Goal: Browse casually

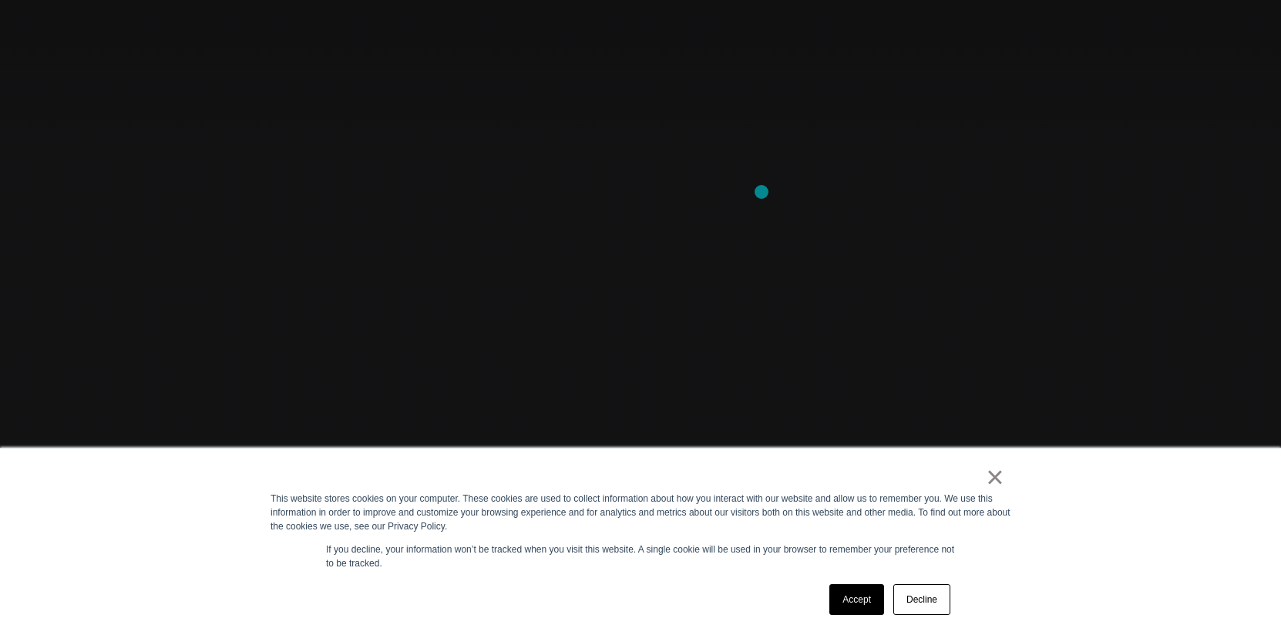
scroll to position [127, 0]
click at [998, 484] on link "×" at bounding box center [995, 477] width 18 height 14
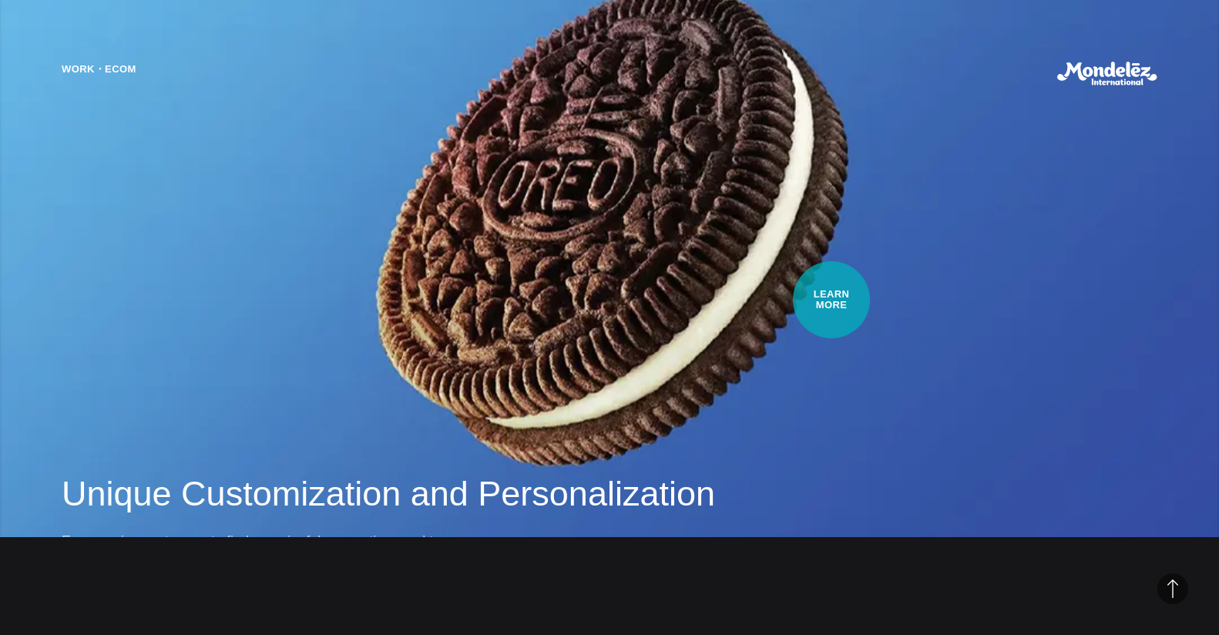
scroll to position [1370, 0]
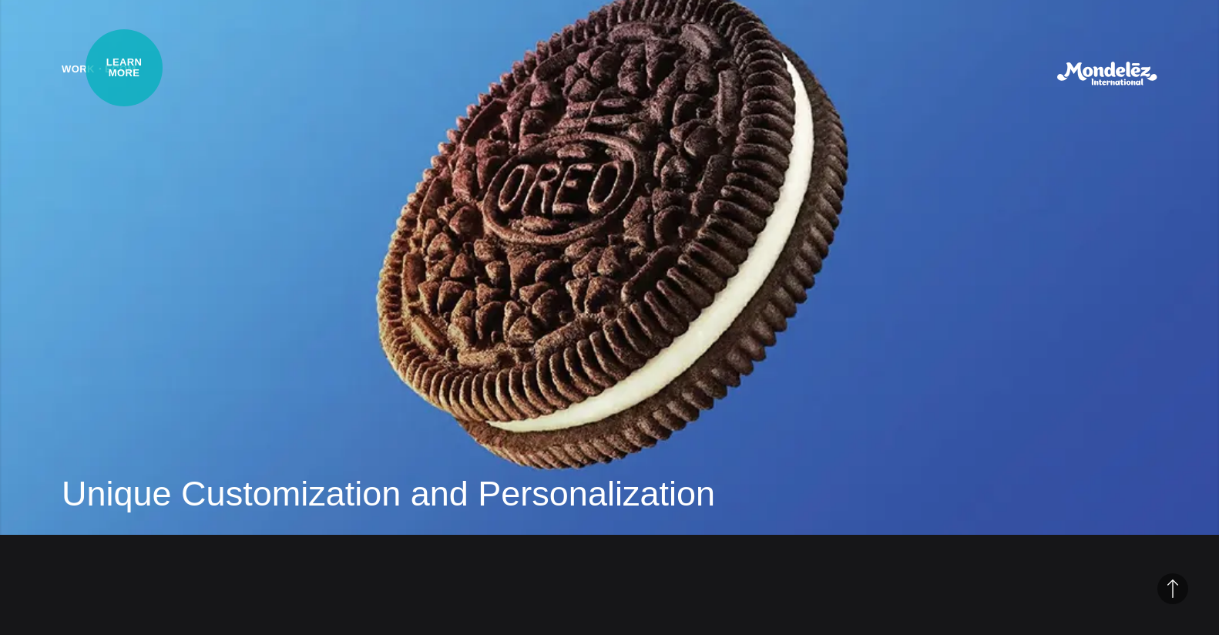
click at [124, 68] on div "Work・Ecom" at bounding box center [99, 74] width 75 height 24
click at [80, 78] on div "Work・Ecom" at bounding box center [99, 74] width 75 height 24
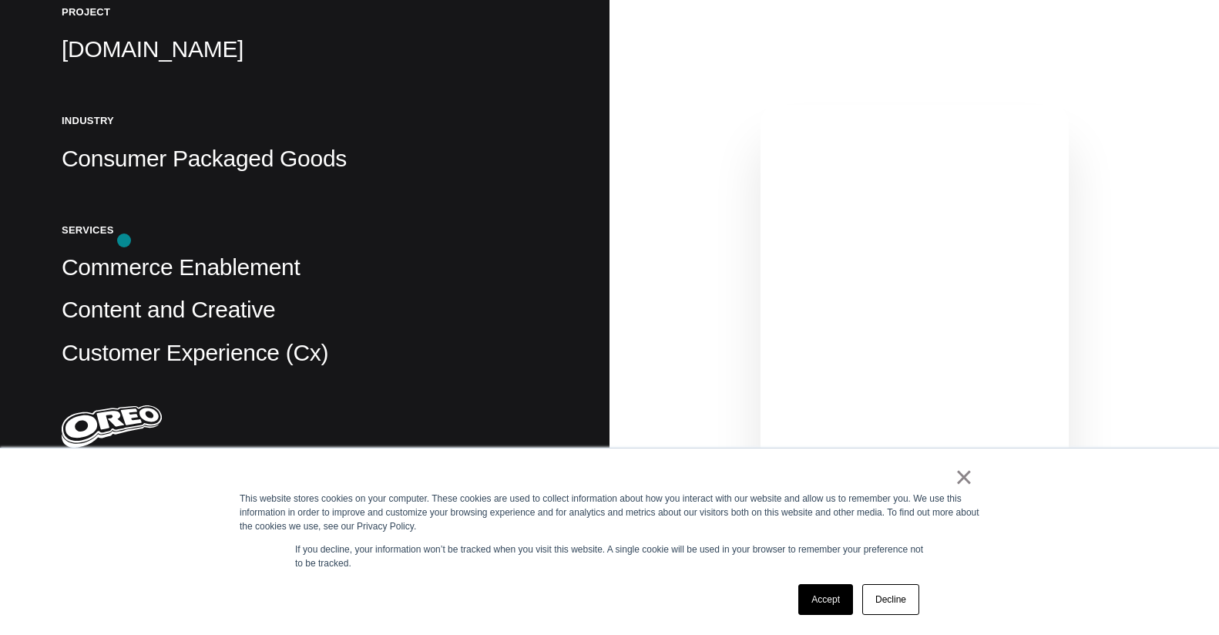
scroll to position [412, 0]
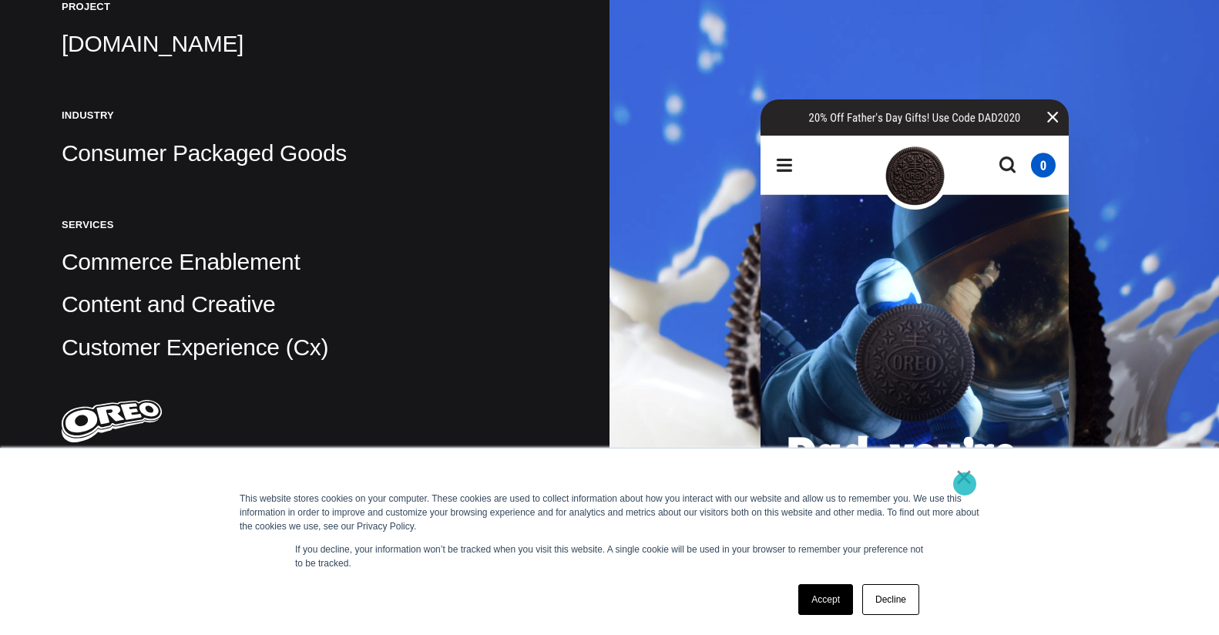
click at [965, 484] on link "×" at bounding box center [964, 477] width 18 height 14
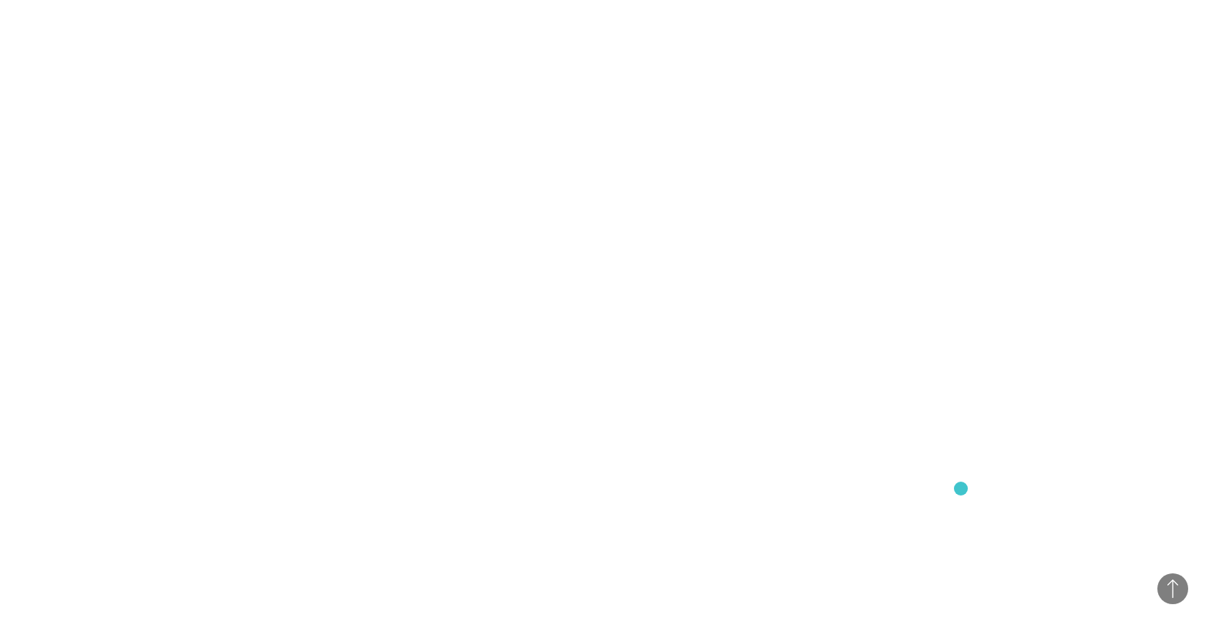
scroll to position [8598, 0]
